Goal: Task Accomplishment & Management: Use online tool/utility

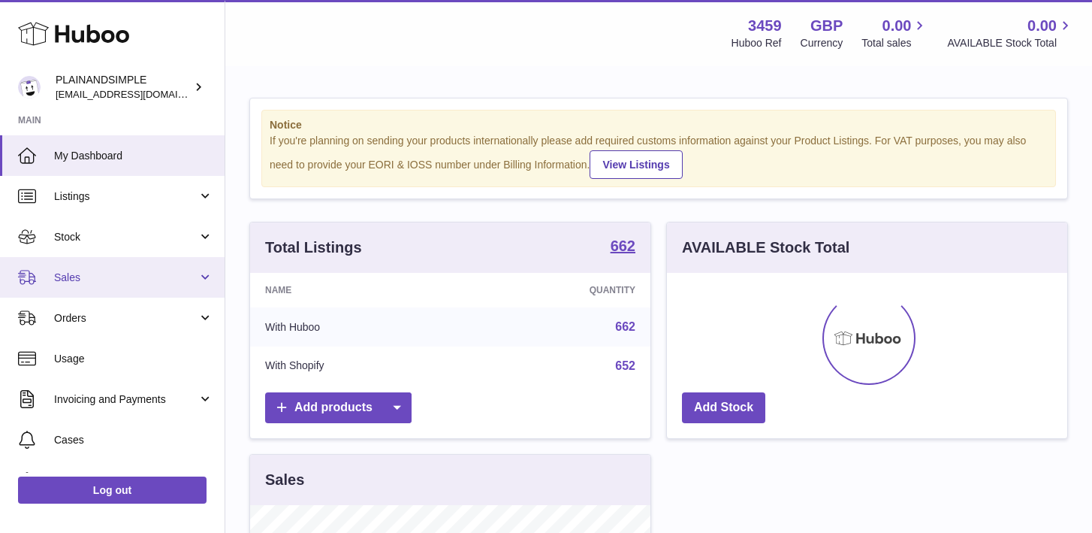
scroll to position [234, 400]
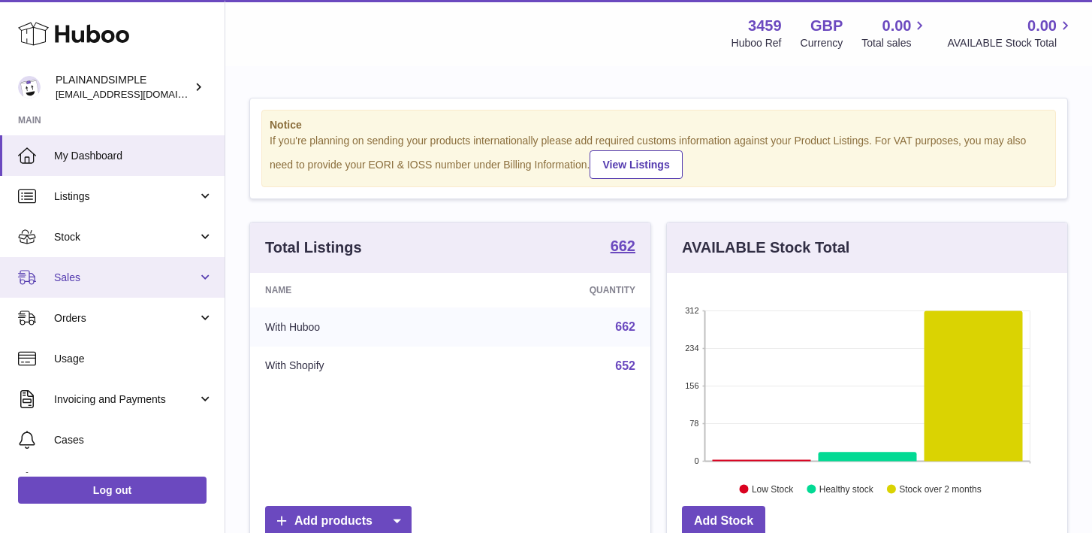
click at [204, 277] on link "Sales" at bounding box center [112, 277] width 225 height 41
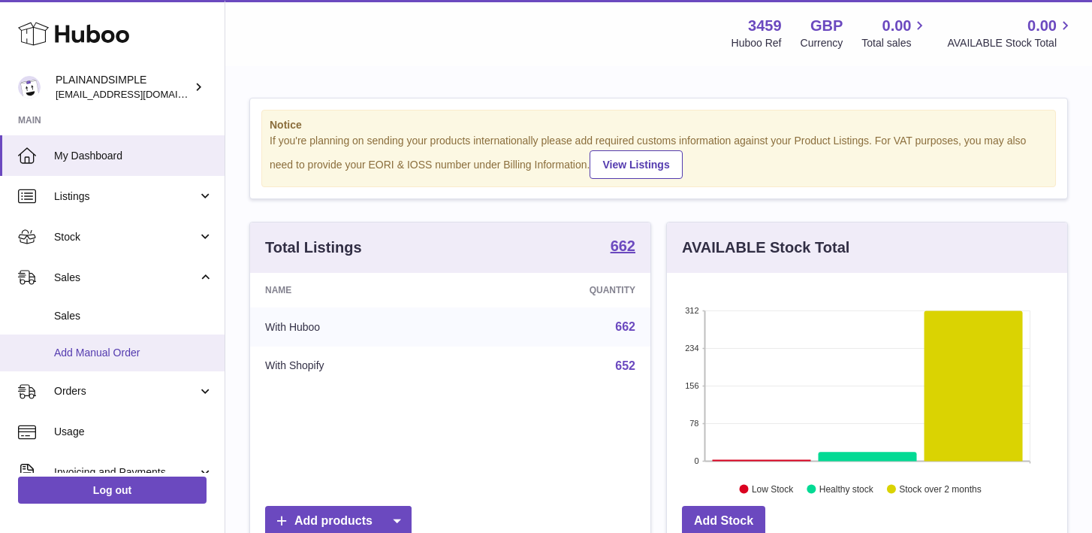
click at [163, 349] on span "Add Manual Order" at bounding box center [133, 353] width 159 height 14
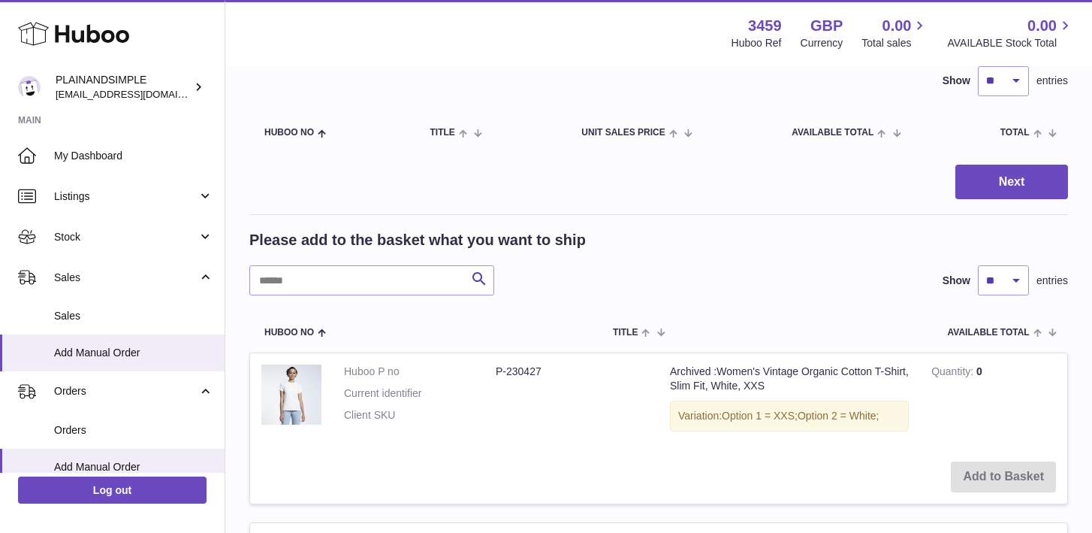
scroll to position [274, 0]
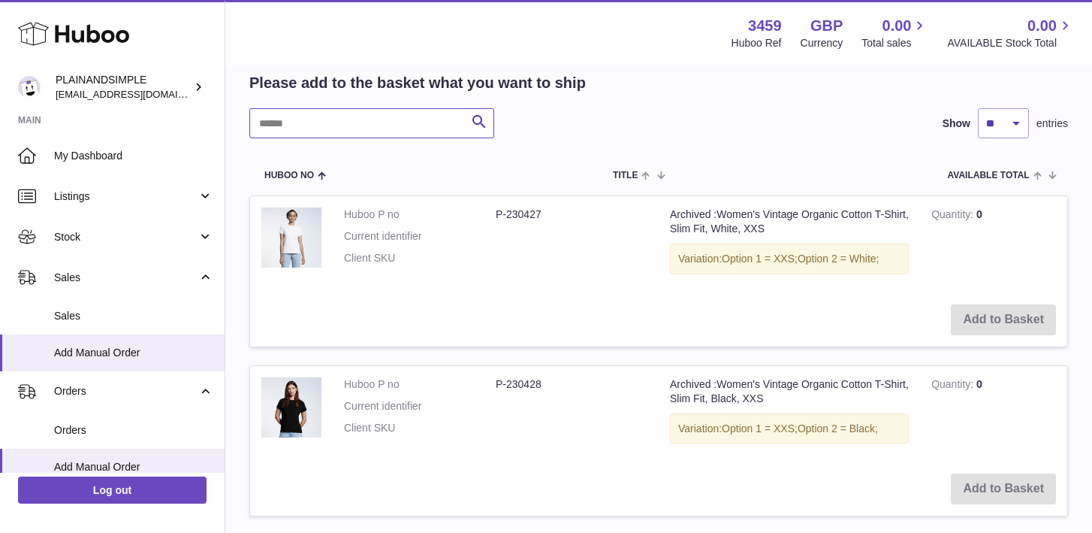
click at [398, 125] on input "text" at bounding box center [371, 123] width 245 height 30
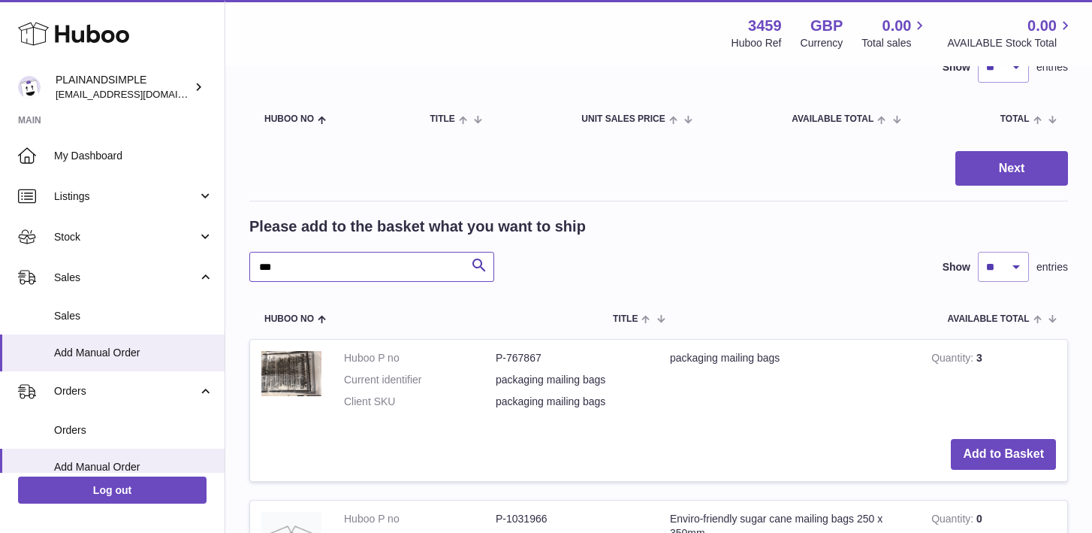
scroll to position [134, 0]
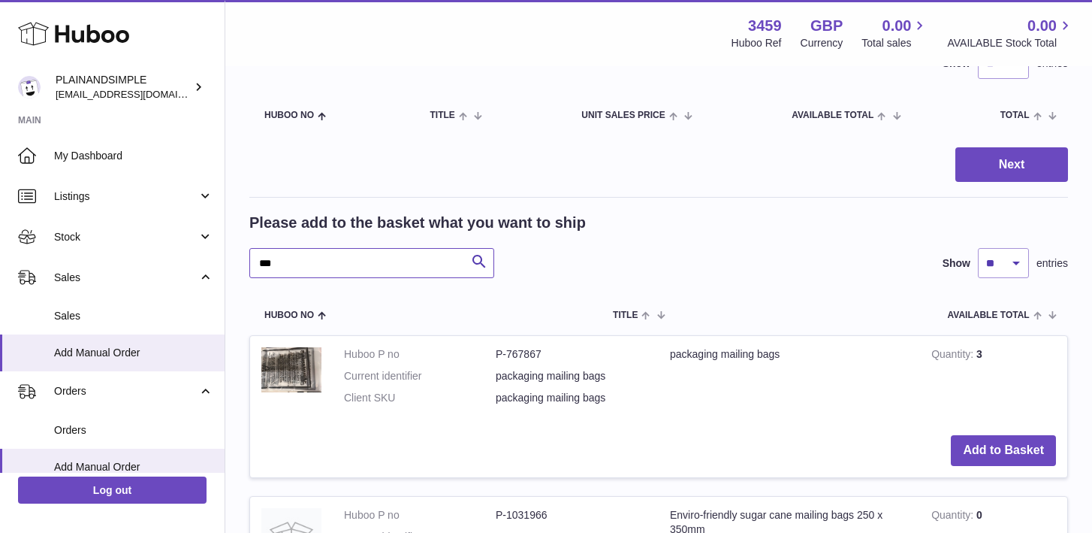
drag, startPoint x: 332, startPoint y: 278, endPoint x: 291, endPoint y: 270, distance: 42.1
click at [296, 270] on input "***" at bounding box center [371, 263] width 245 height 30
drag, startPoint x: 291, startPoint y: 270, endPoint x: 212, endPoint y: 267, distance: 78.9
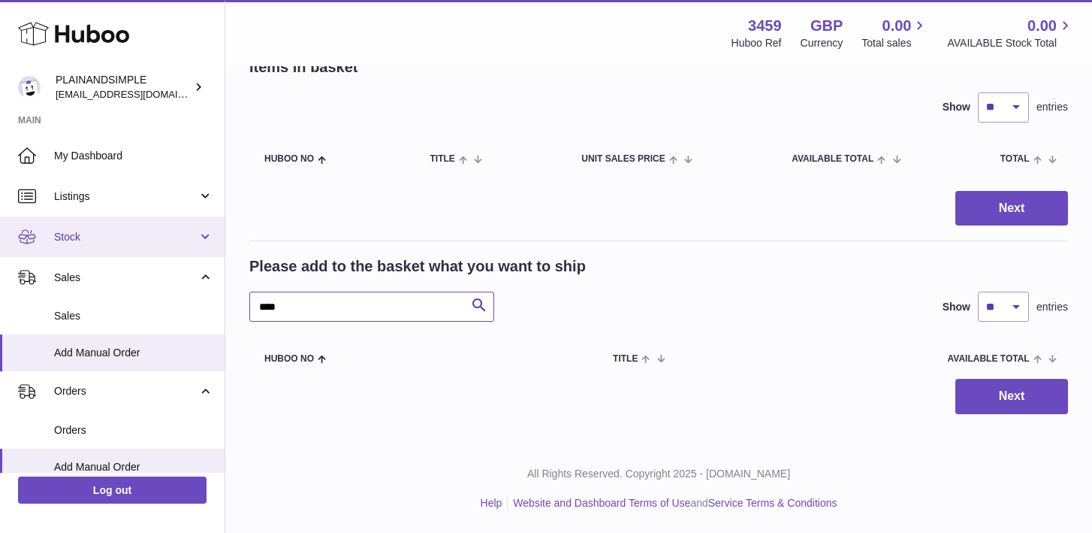
scroll to position [91, 0]
type input "*"
type input "***"
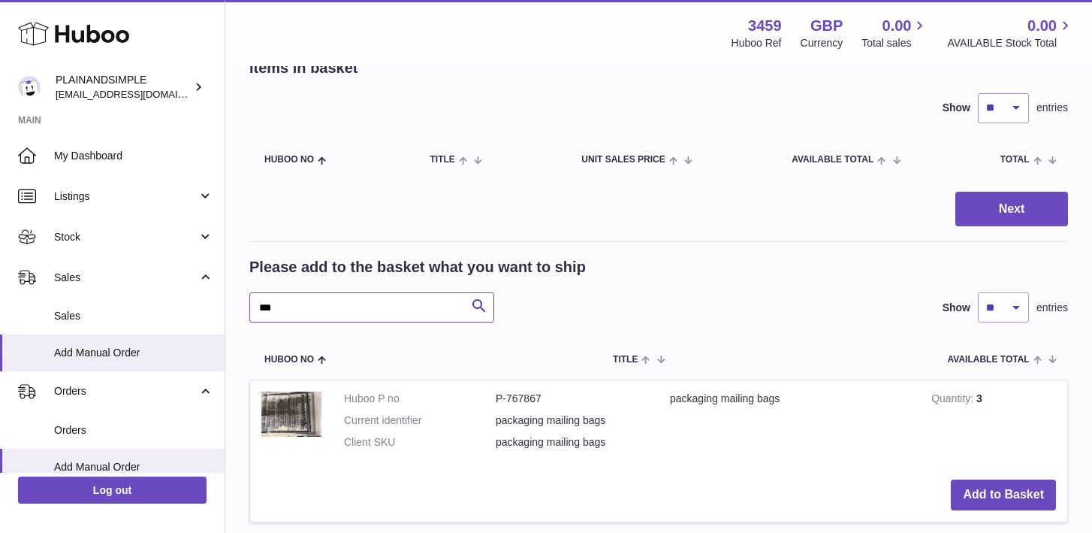
scroll to position [222, 0]
